Goal: Task Accomplishment & Management: Manage account settings

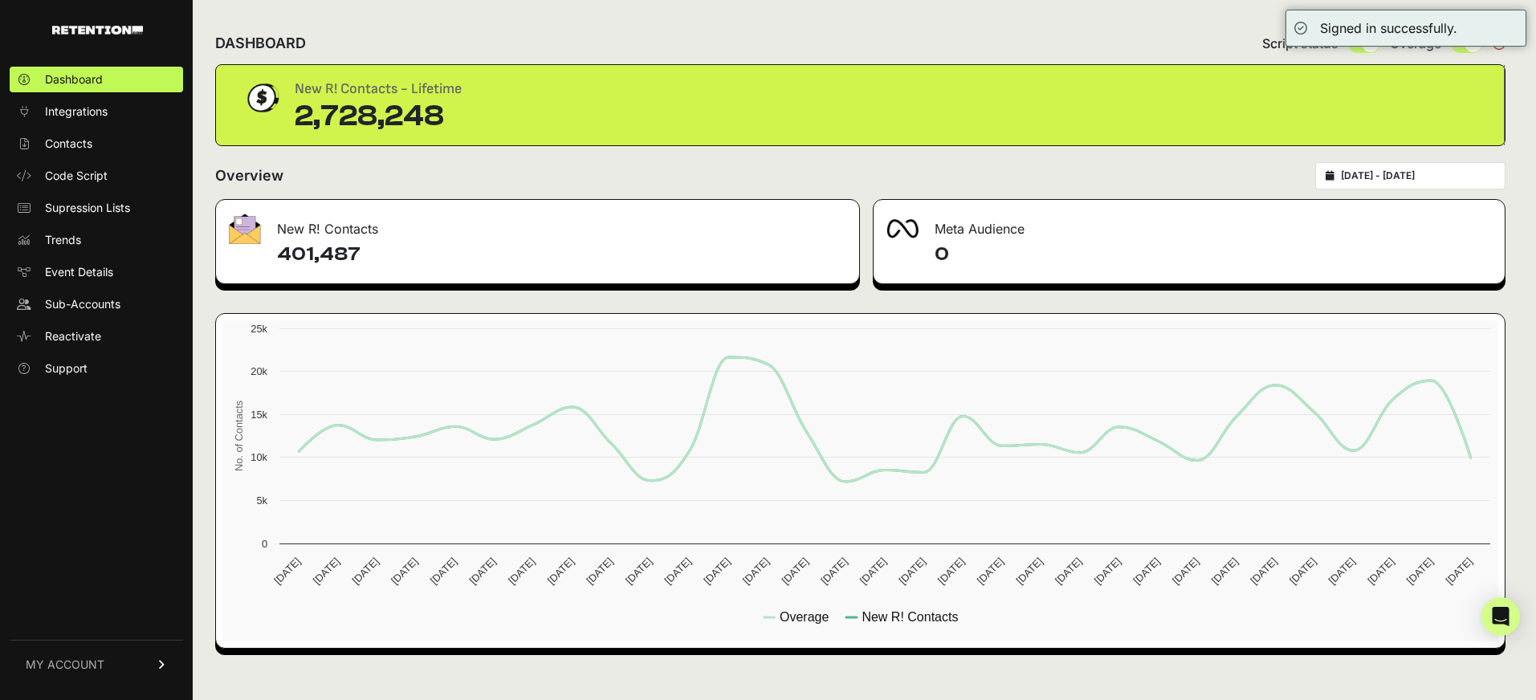
type input "2025-07-23"
type input "2025-08-22"
click at [1410, 169] on input "2025-07-23 - 2025-08-22" at bounding box center [1418, 175] width 154 height 13
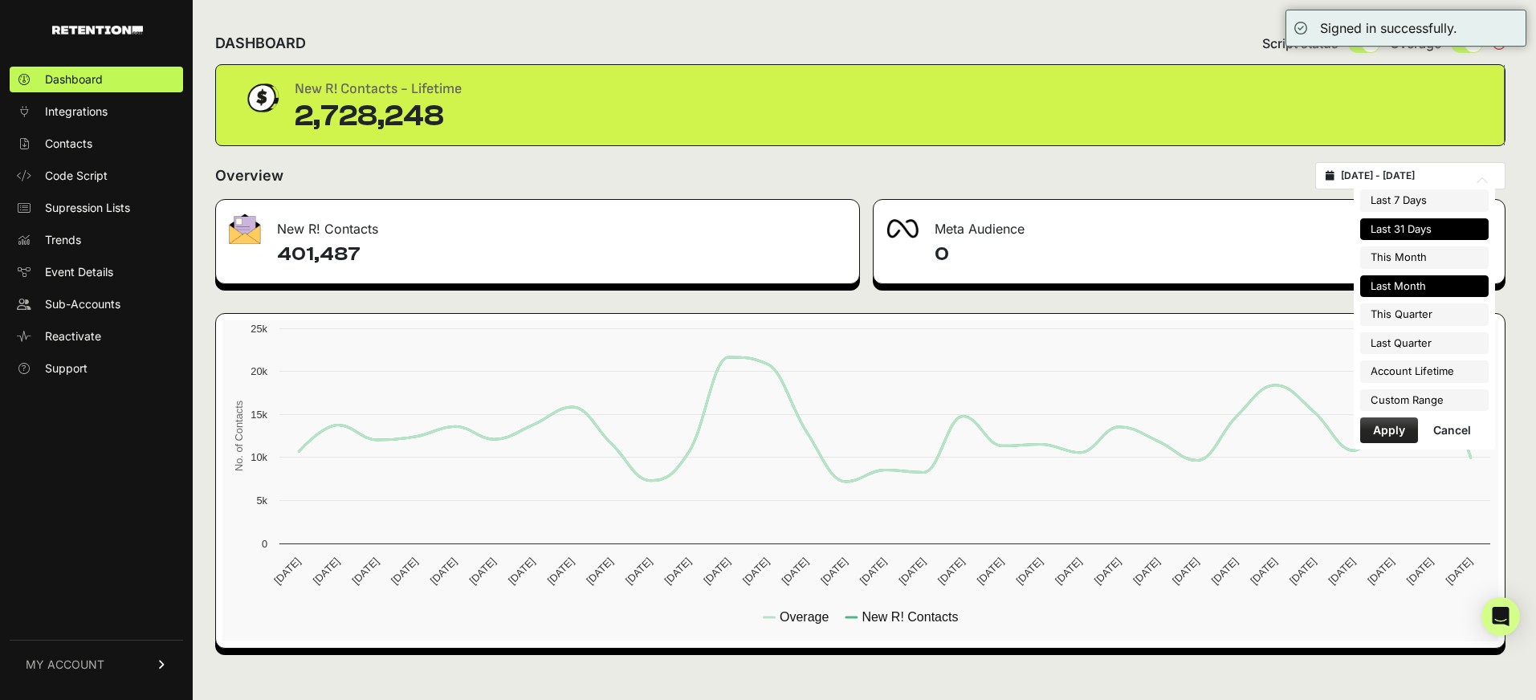
type input "2025-07-01"
type input "2025-07-31"
type input "2025-07-23"
type input "2025-08-22"
type input "2025-07-01"
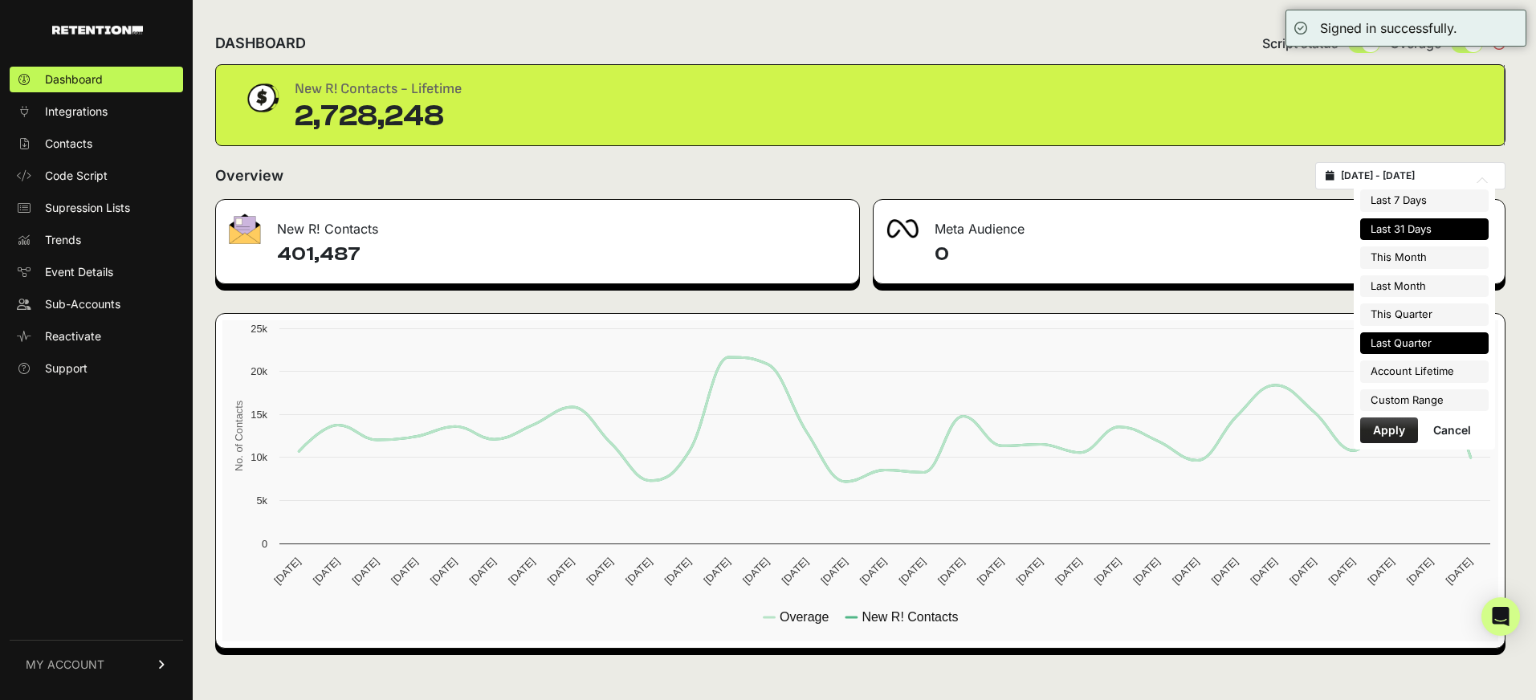
type input "2025-09-30"
type input "2025-07-23"
type input "2025-08-22"
type input "2025-04-01"
type input "2025-06-30"
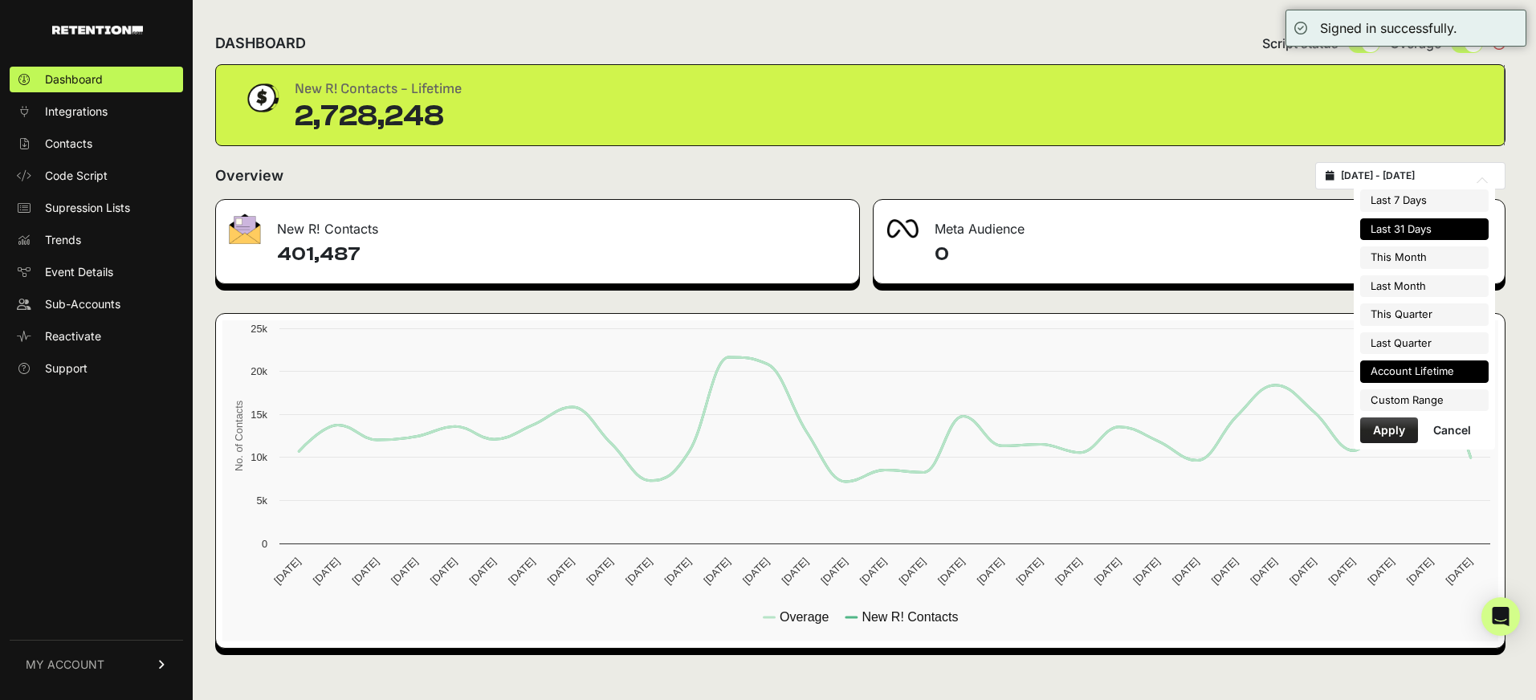
type input "2025-07-23"
type input "2025-08-22"
click at [1414, 392] on li "Custom Range" at bounding box center [1424, 400] width 128 height 22
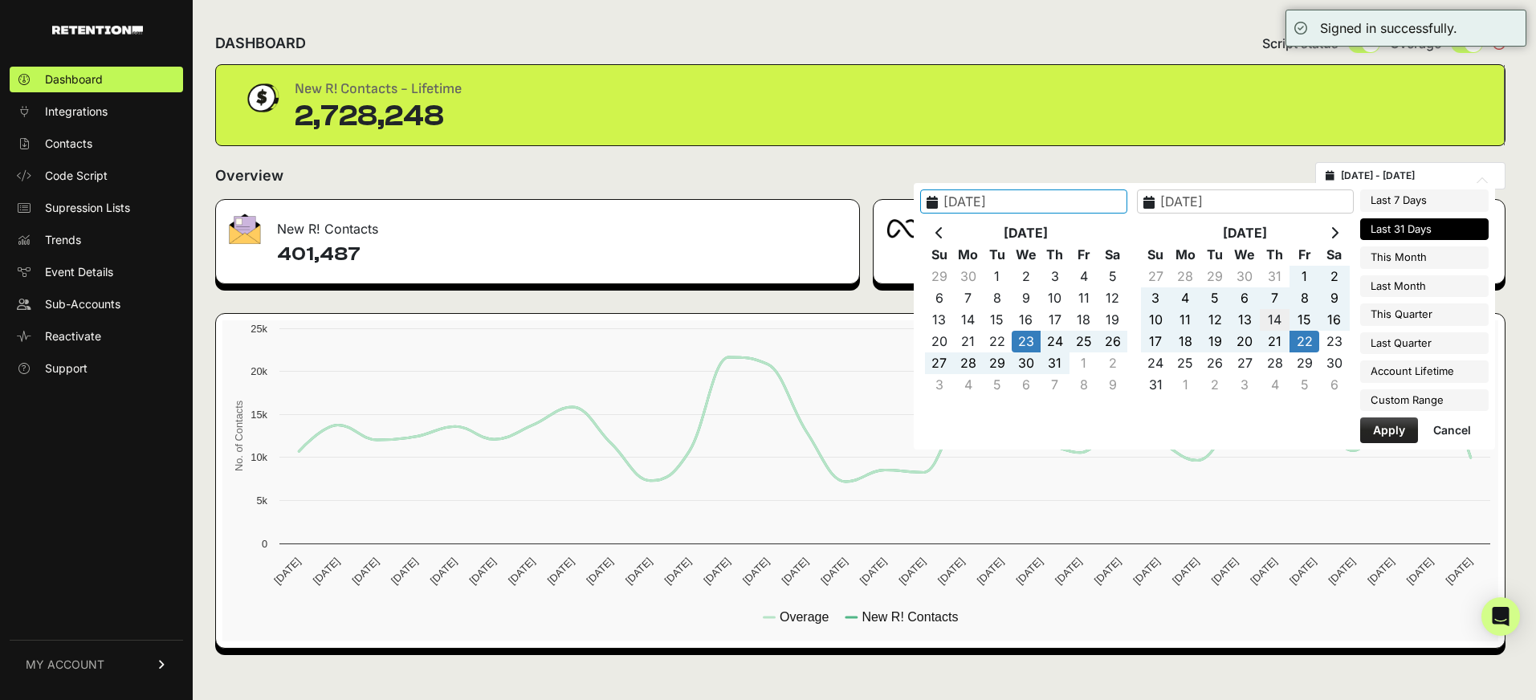
type input "2025-08-14"
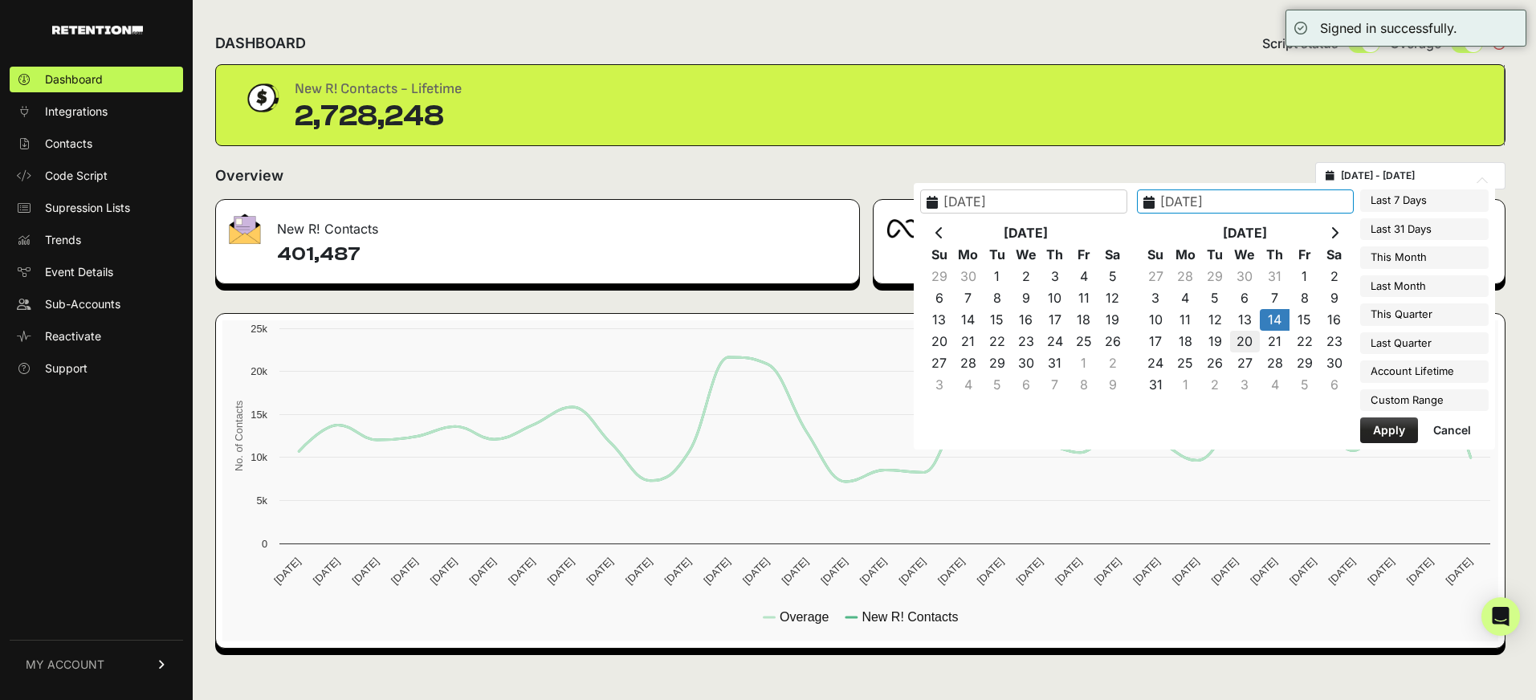
drag, startPoint x: 1284, startPoint y: 320, endPoint x: 1267, endPoint y: 336, distance: 22.7
type input "2025-08-20"
type input "2025-08-14"
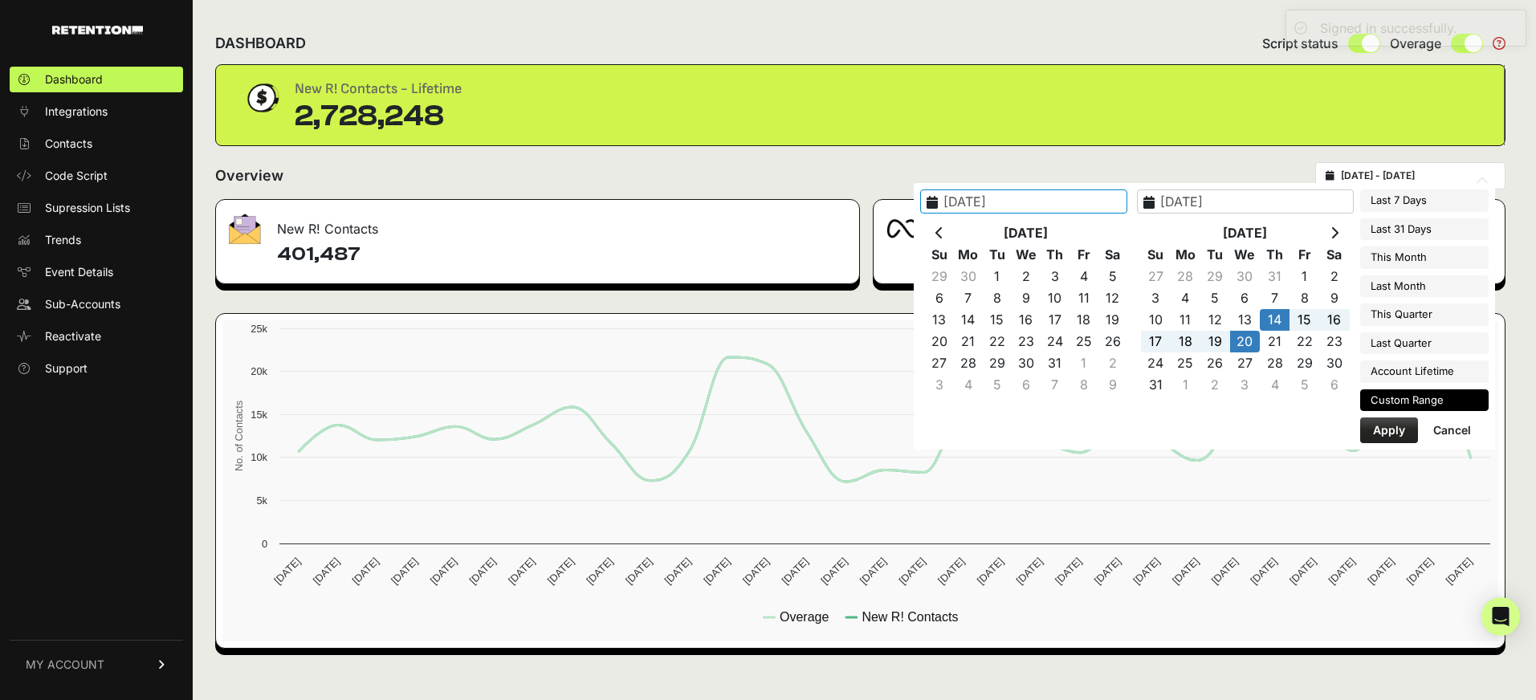
click at [1388, 430] on button "Apply" at bounding box center [1389, 431] width 58 height 26
type input "2025-08-14 - 2025-08-20"
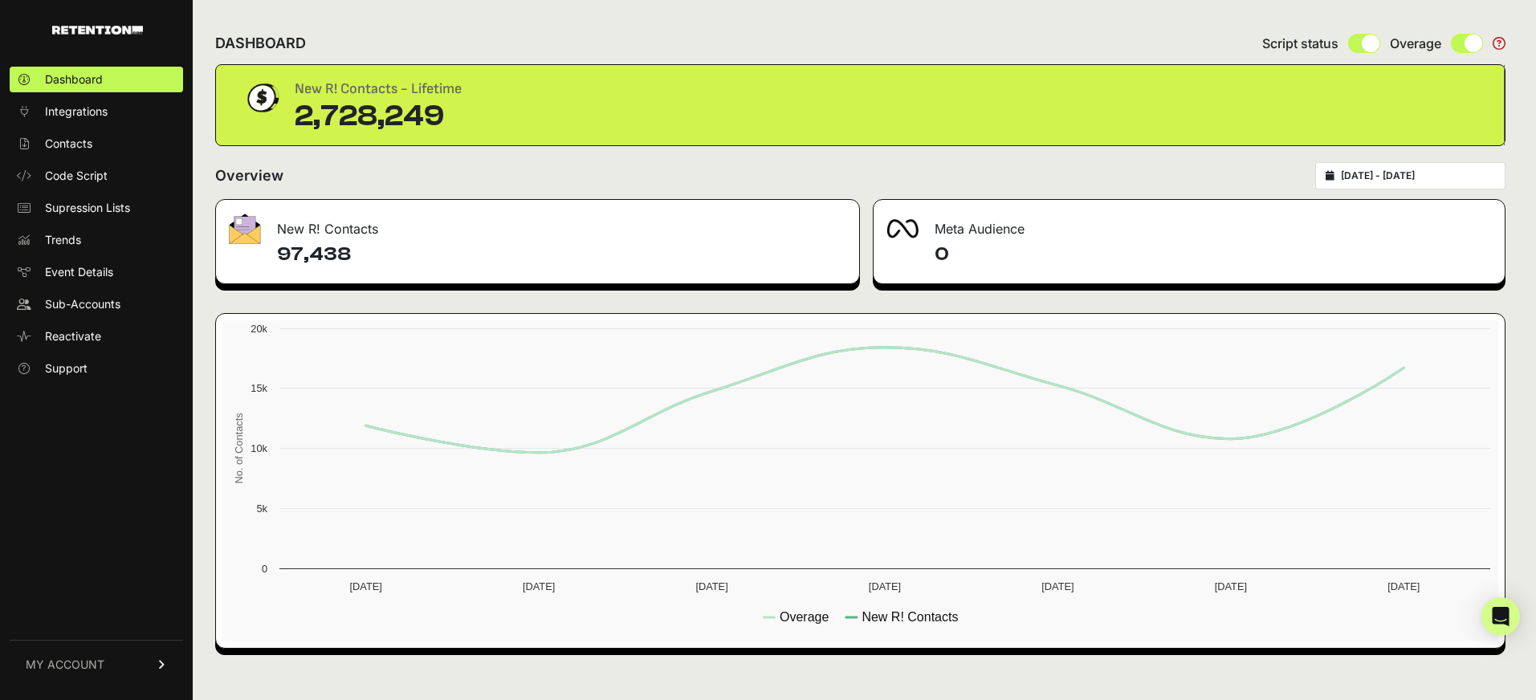
click at [52, 658] on span "MY ACCOUNT" at bounding box center [65, 665] width 79 height 16
click at [52, 503] on link "MY ACCOUNT" at bounding box center [96, 478] width 173 height 49
click at [128, 663] on link "MY ACCOUNT" at bounding box center [96, 664] width 173 height 49
click at [123, 669] on link "Sign Out" at bounding box center [96, 676] width 173 height 26
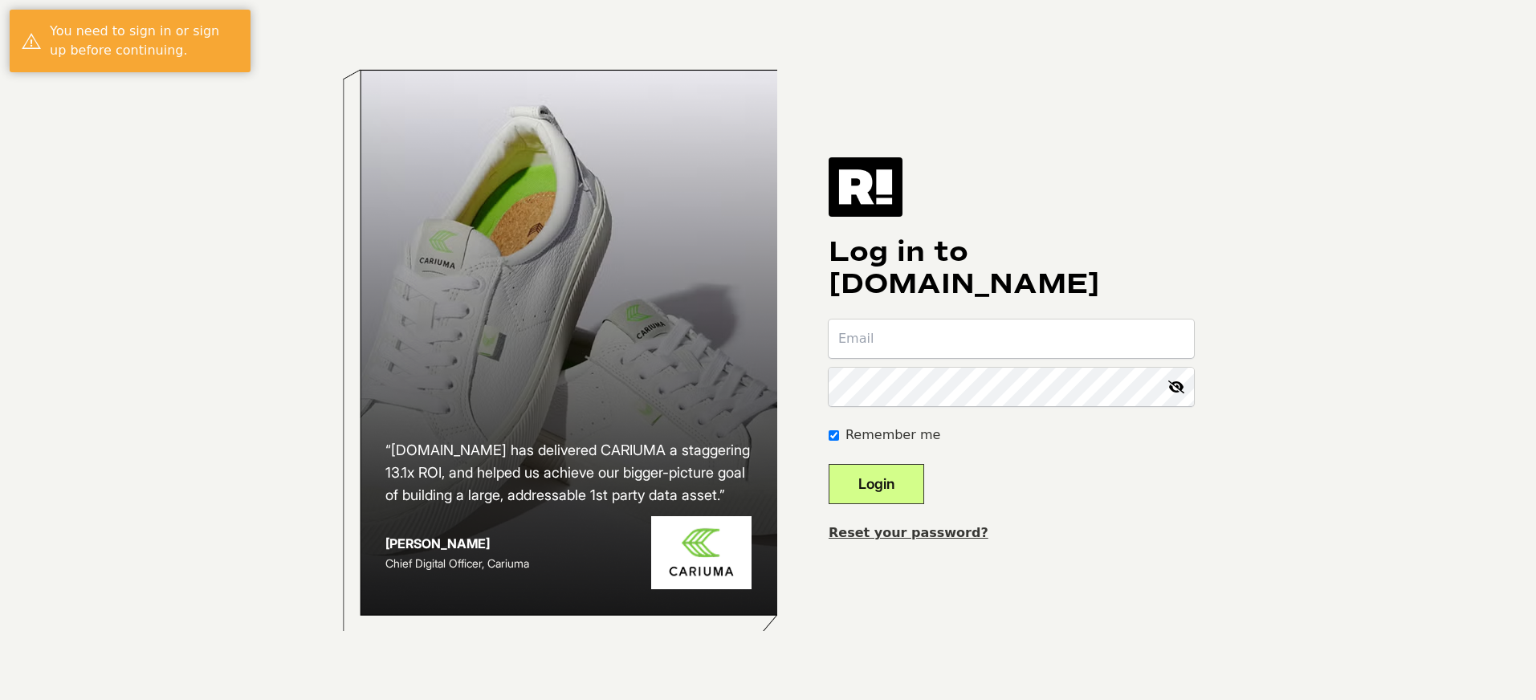
click at [932, 332] on input "email" at bounding box center [1011, 339] width 365 height 39
type input "[PERSON_NAME][EMAIL_ADDRESS][DOMAIN_NAME]"
click at [829, 464] on button "Login" at bounding box center [877, 484] width 96 height 40
